Goal: Information Seeking & Learning: Understand process/instructions

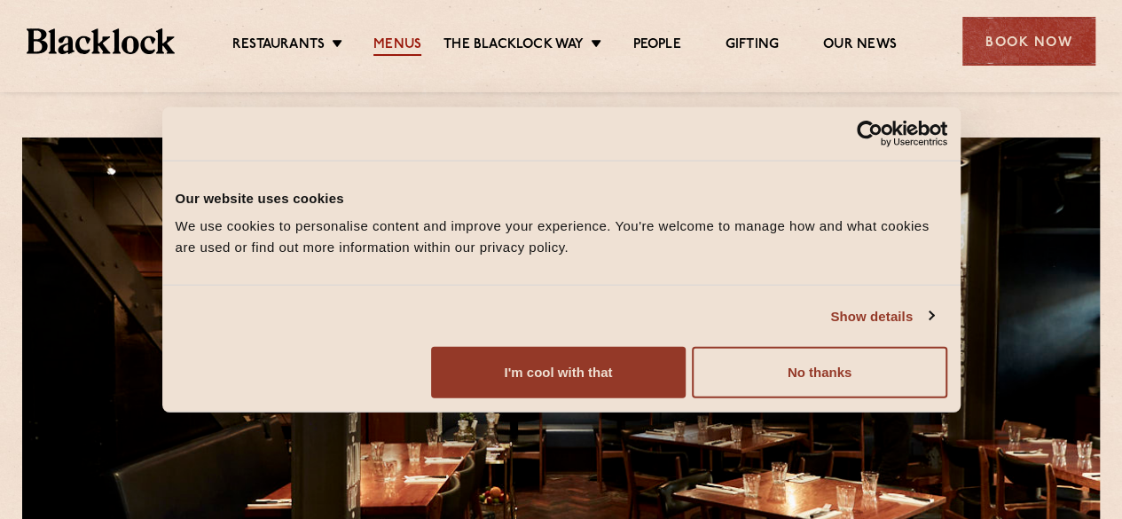
click at [408, 41] on link "Menus" at bounding box center [397, 46] width 48 height 20
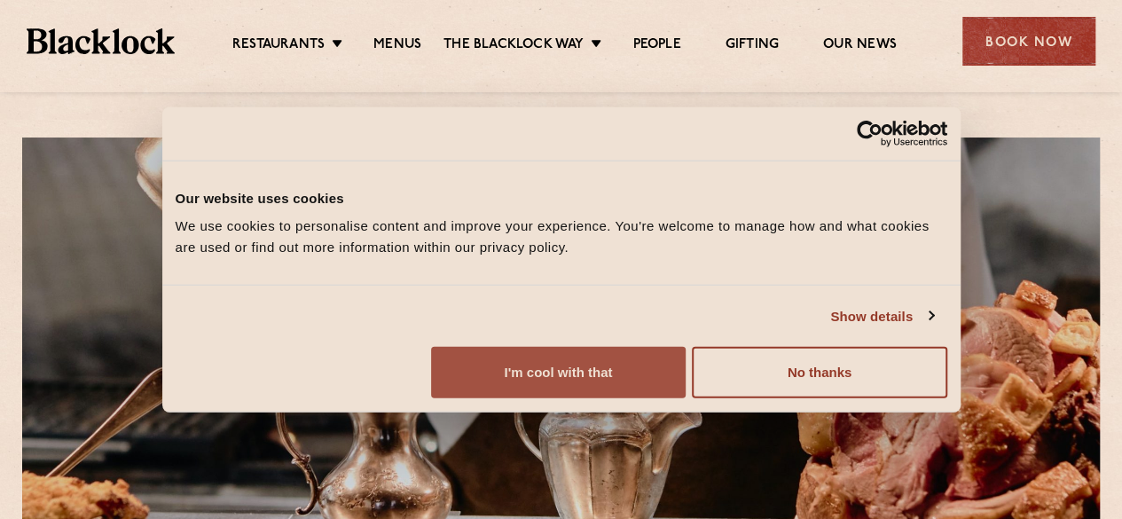
click at [685, 398] on button "I'm cool with that" at bounding box center [558, 372] width 254 height 51
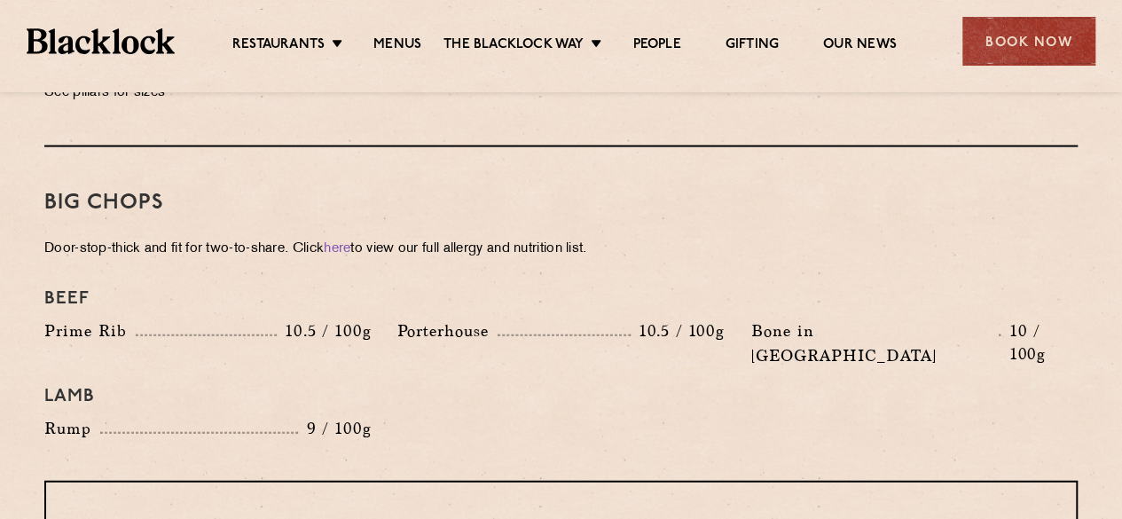
scroll to position [1809, 0]
